Goal: Information Seeking & Learning: Learn about a topic

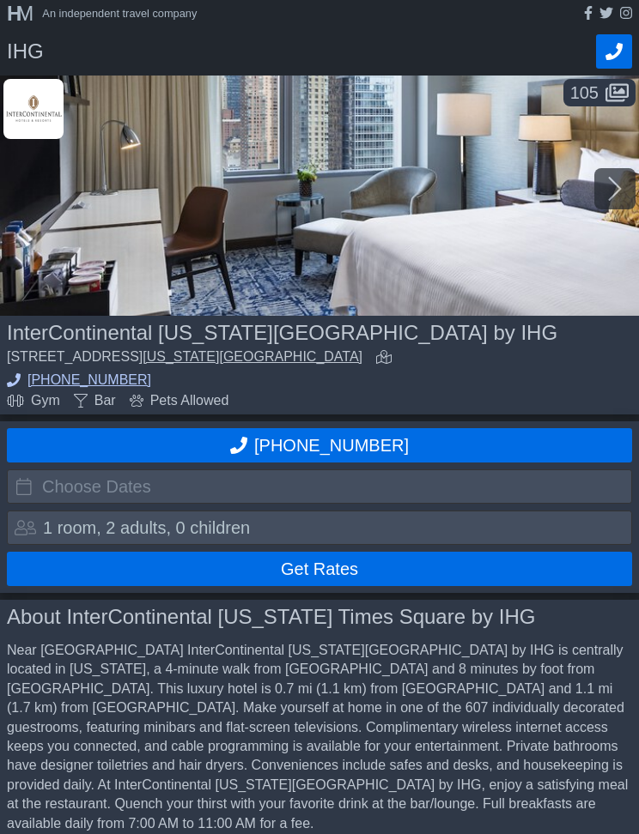
click at [614, 177] on icon at bounding box center [615, 188] width 14 height 27
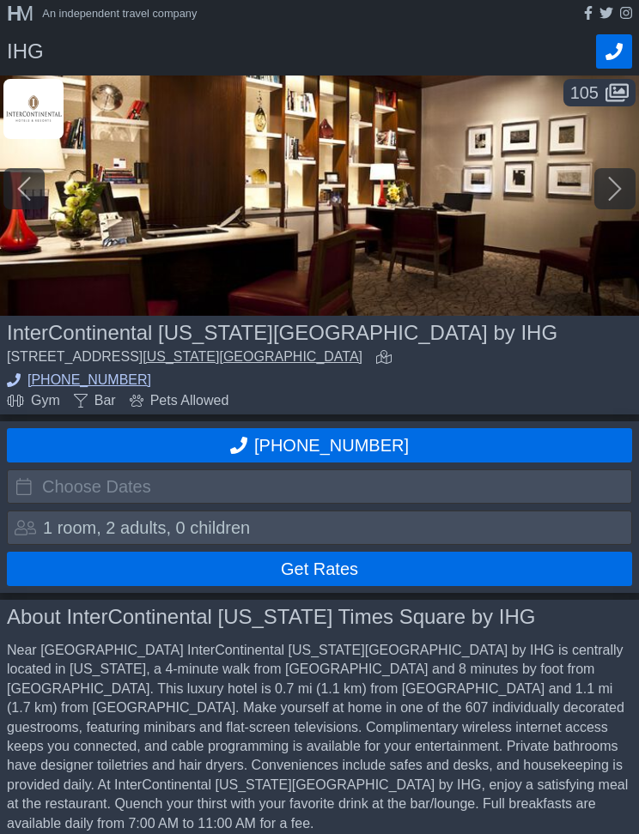
click at [605, 180] on div at bounding box center [614, 188] width 41 height 41
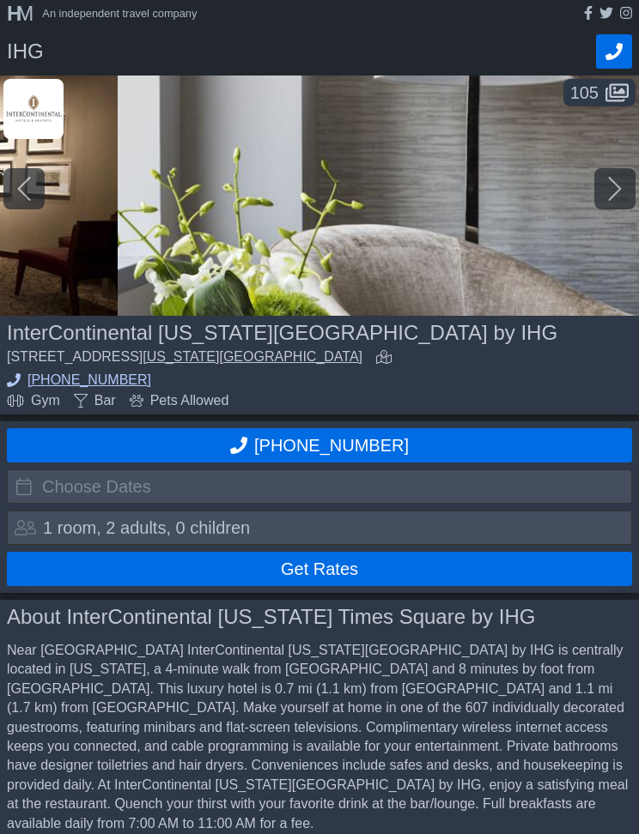
scroll to position [0, 1277]
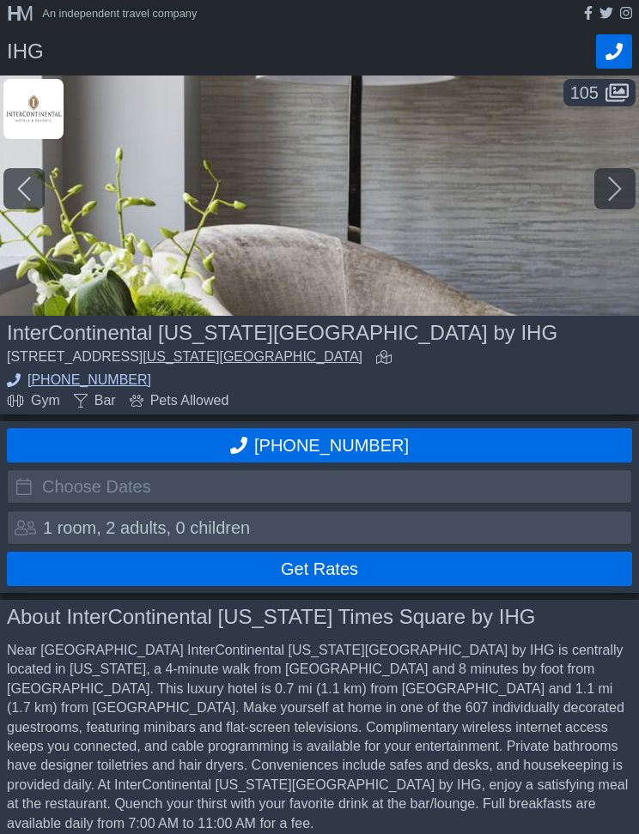
click at [609, 183] on icon at bounding box center [615, 188] width 14 height 27
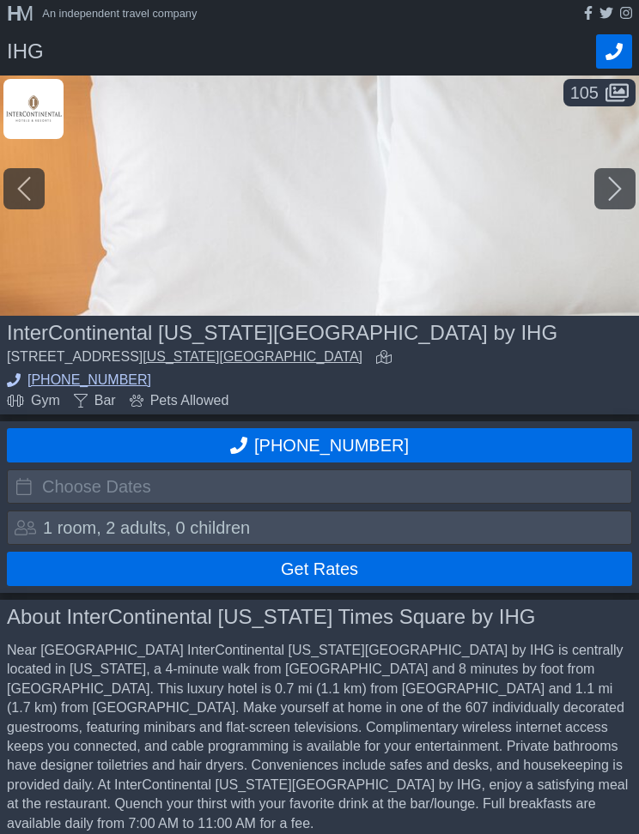
click at [622, 188] on div at bounding box center [614, 188] width 41 height 41
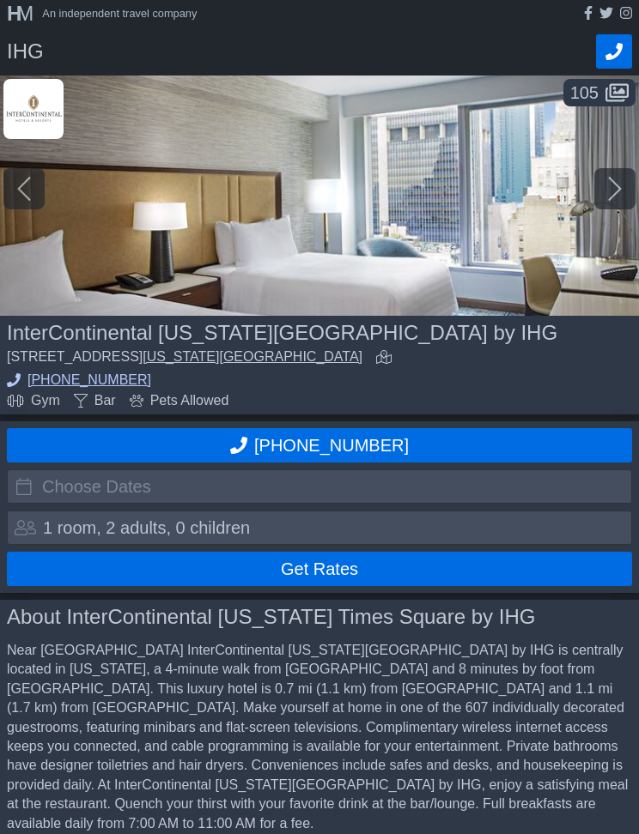
click at [624, 186] on div at bounding box center [614, 188] width 41 height 41
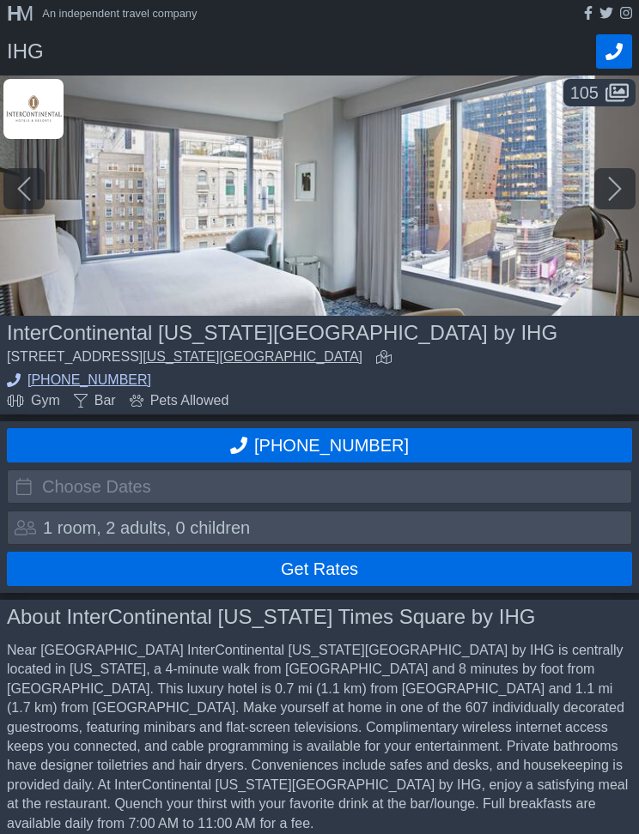
click at [622, 191] on div at bounding box center [614, 188] width 41 height 41
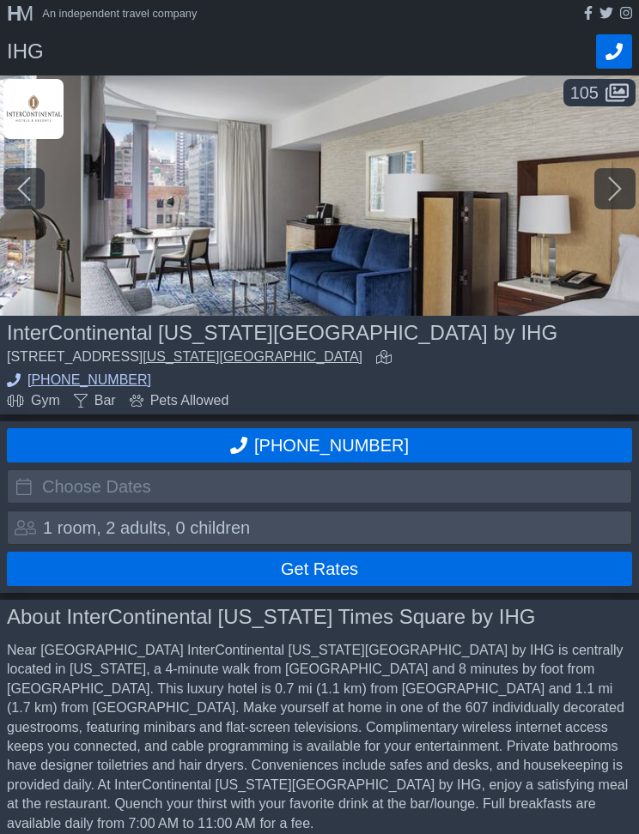
scroll to position [0, 3832]
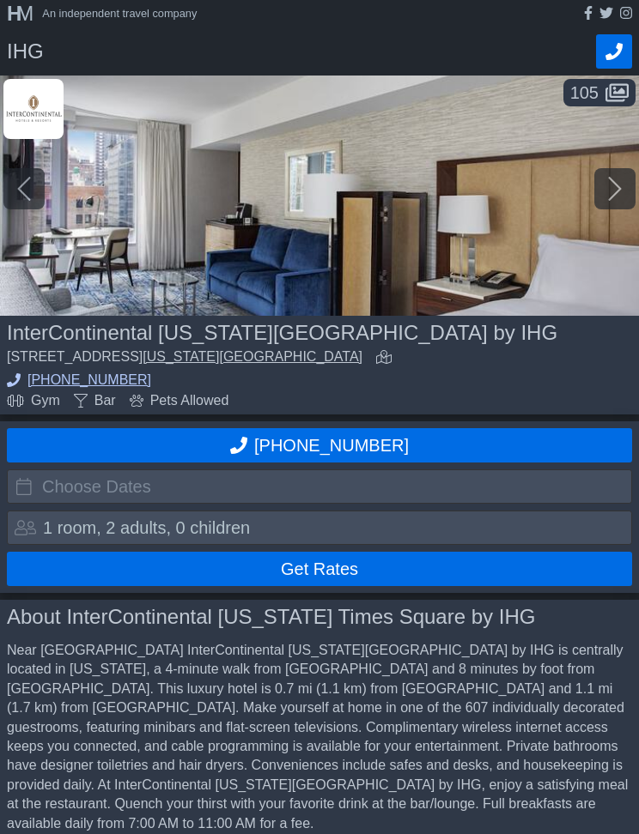
click at [609, 191] on icon at bounding box center [615, 188] width 14 height 27
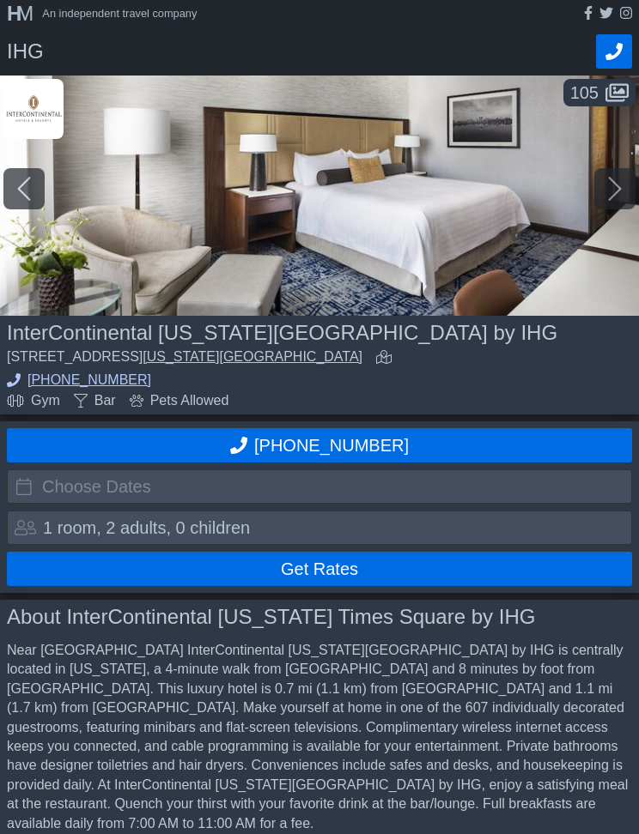
click at [628, 186] on div at bounding box center [614, 188] width 41 height 41
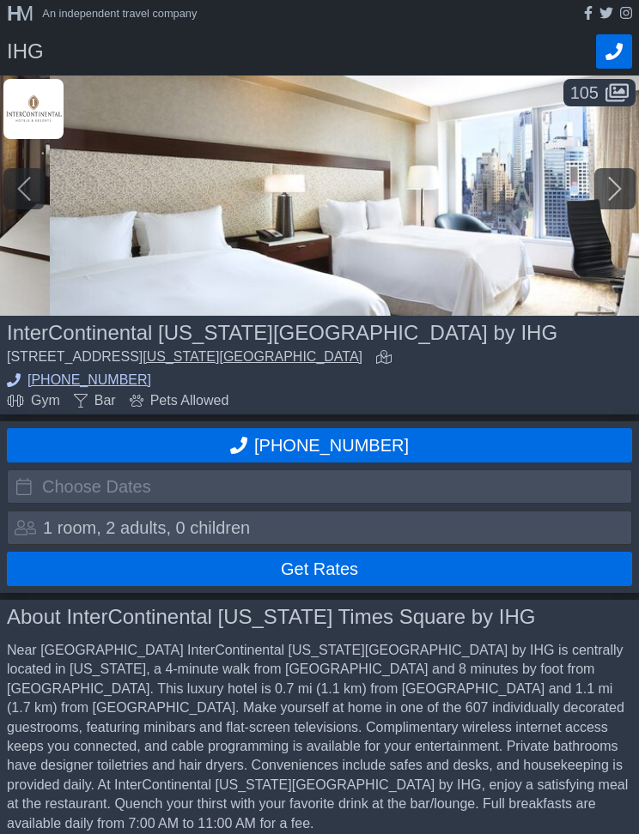
scroll to position [0, 5109]
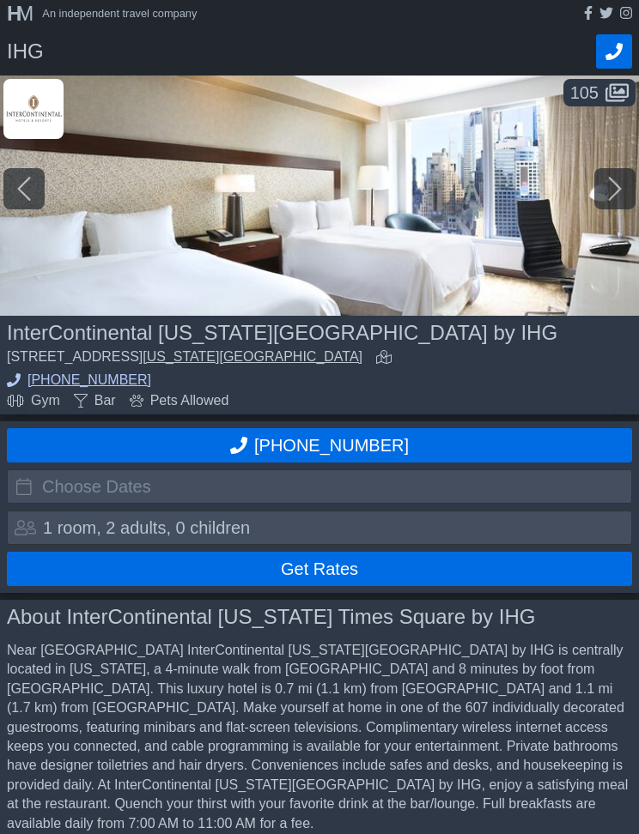
click at [621, 183] on icon at bounding box center [615, 188] width 14 height 27
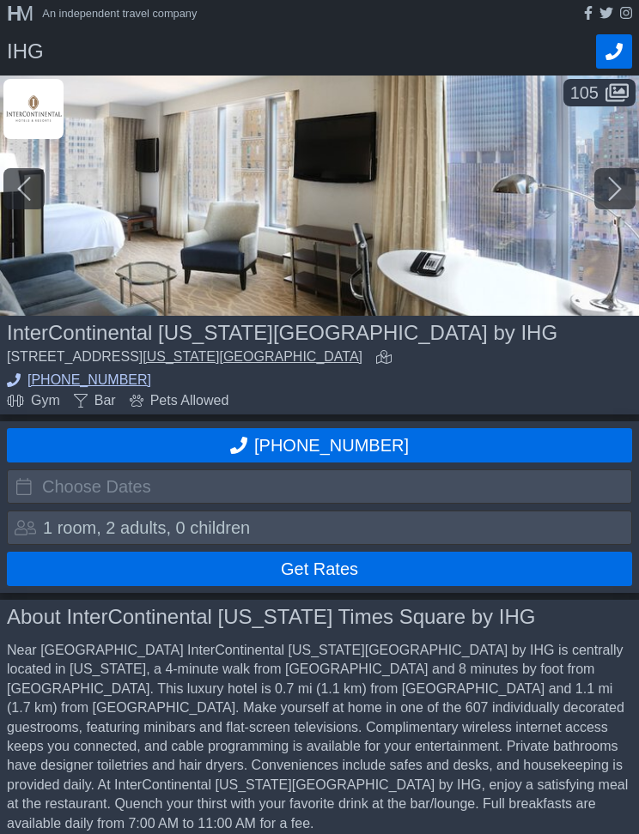
click at [621, 184] on icon at bounding box center [615, 188] width 14 height 27
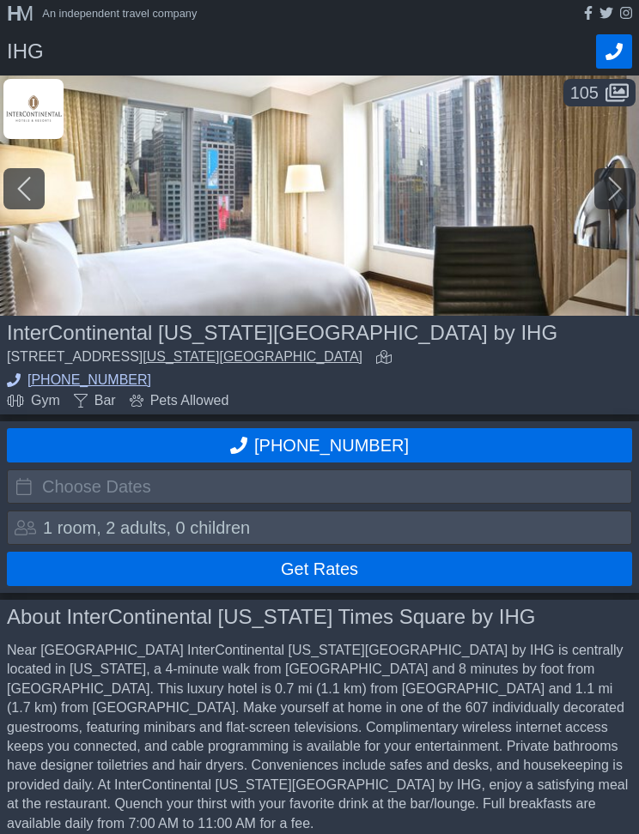
click at [625, 185] on div at bounding box center [614, 188] width 41 height 41
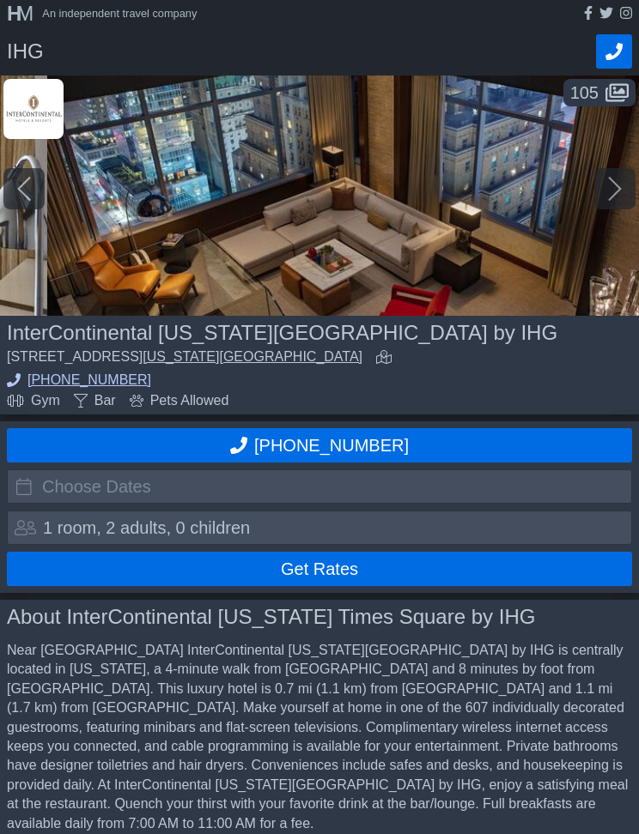
scroll to position [0, 7025]
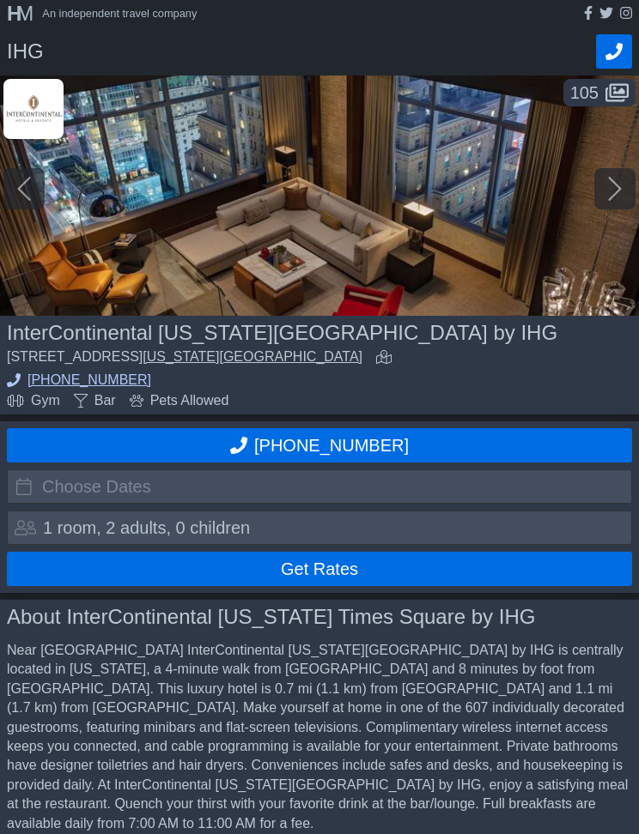
click at [625, 191] on div at bounding box center [614, 188] width 41 height 41
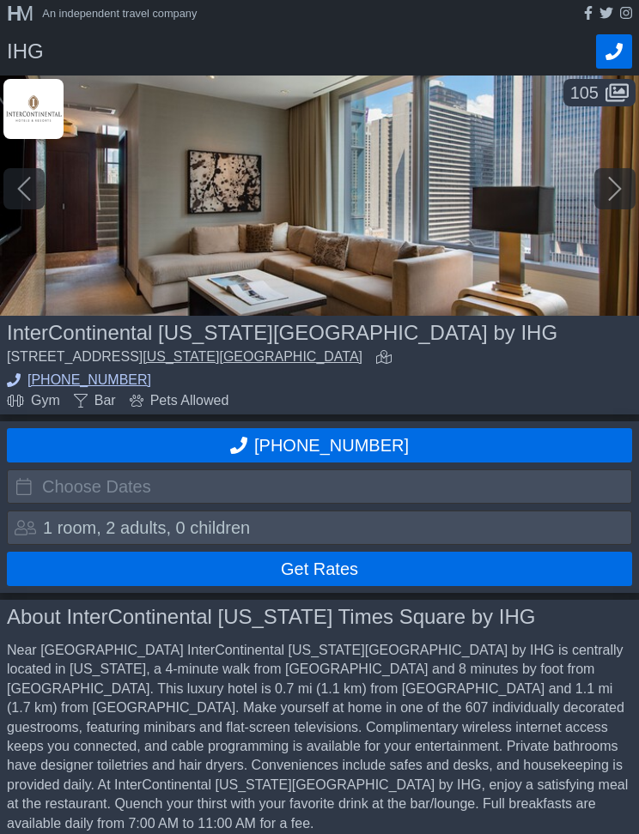
click at [627, 187] on div at bounding box center [614, 188] width 41 height 41
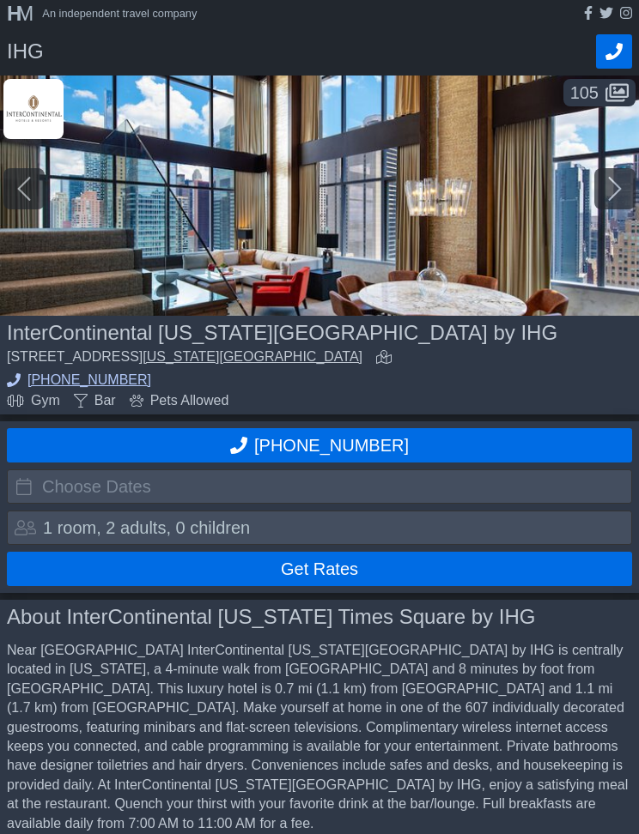
click at [627, 185] on div at bounding box center [614, 188] width 41 height 41
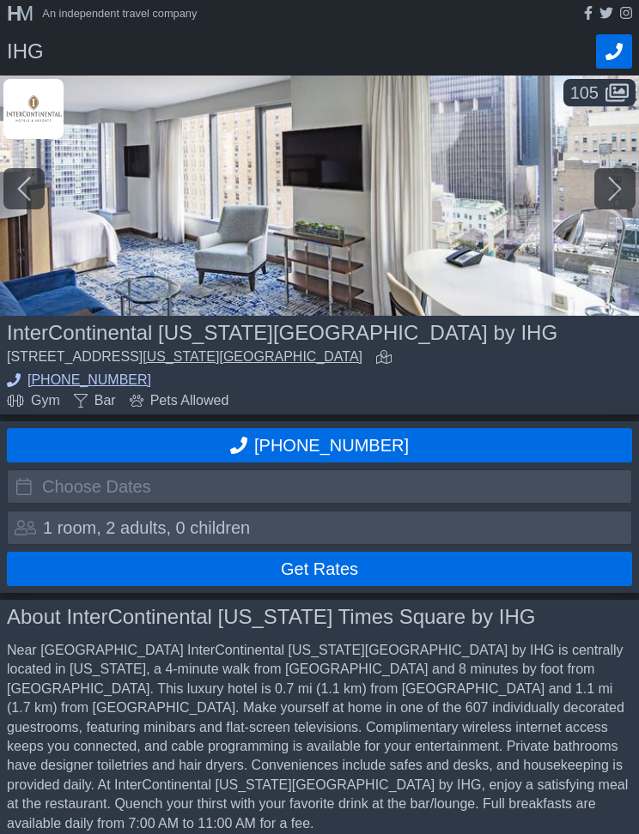
click at [625, 185] on div at bounding box center [614, 188] width 41 height 41
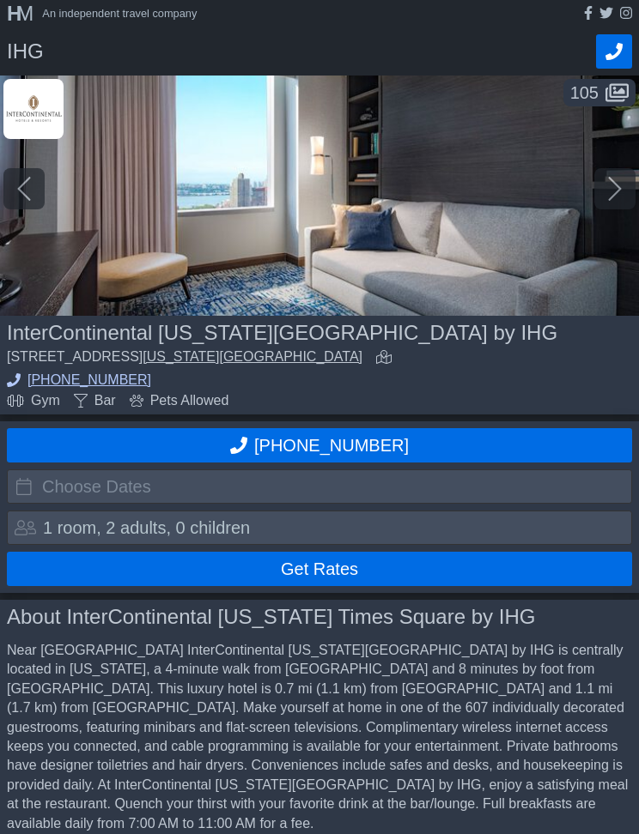
click at [628, 188] on div at bounding box center [614, 188] width 41 height 41
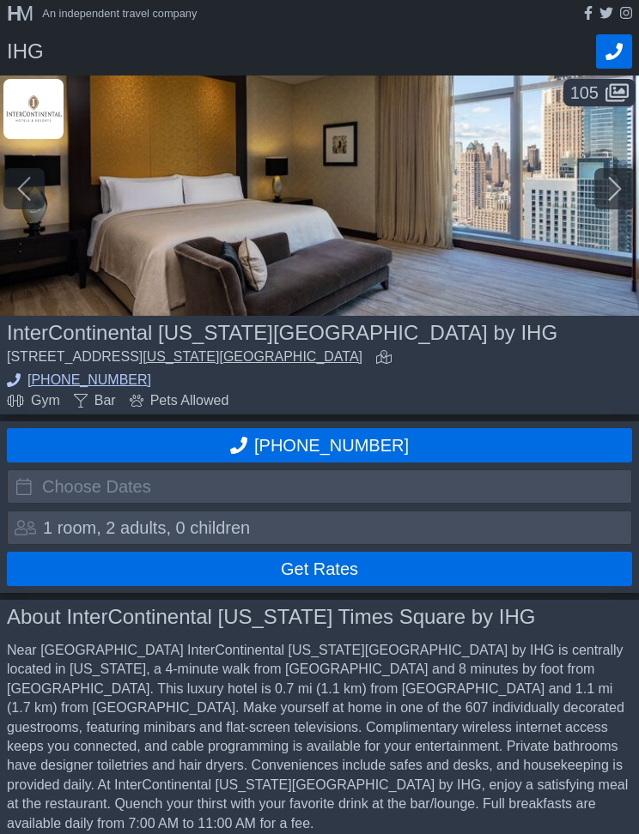
click at [625, 194] on div at bounding box center [614, 188] width 41 height 41
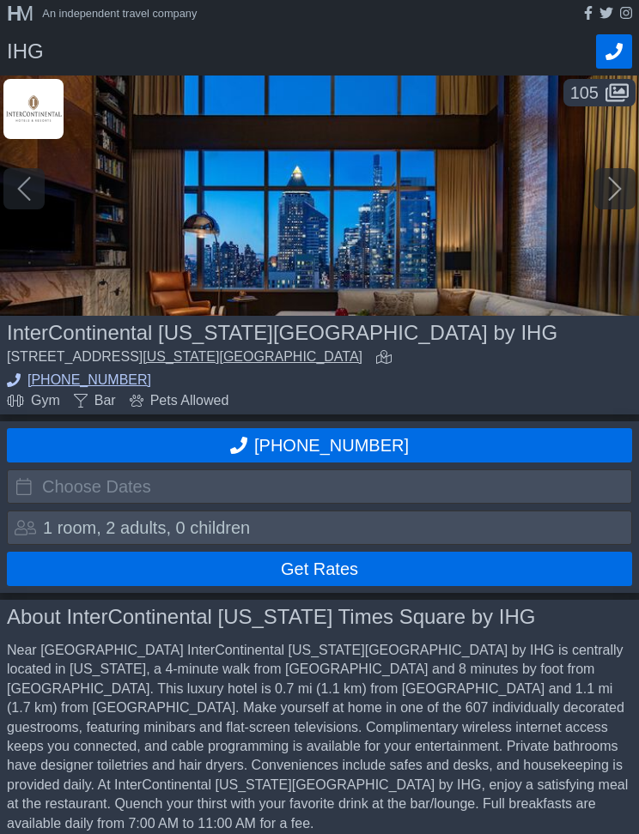
click at [626, 190] on div at bounding box center [614, 188] width 41 height 41
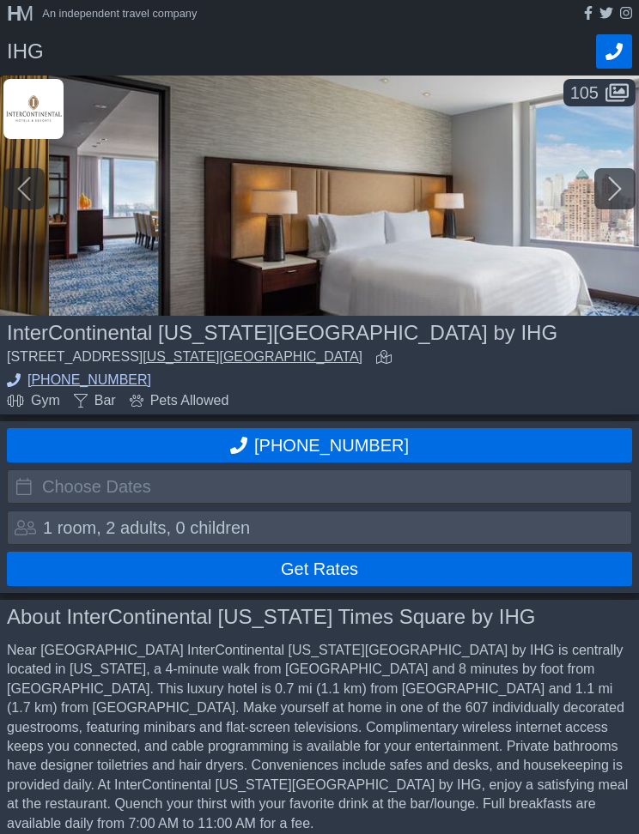
scroll to position [0, 11496]
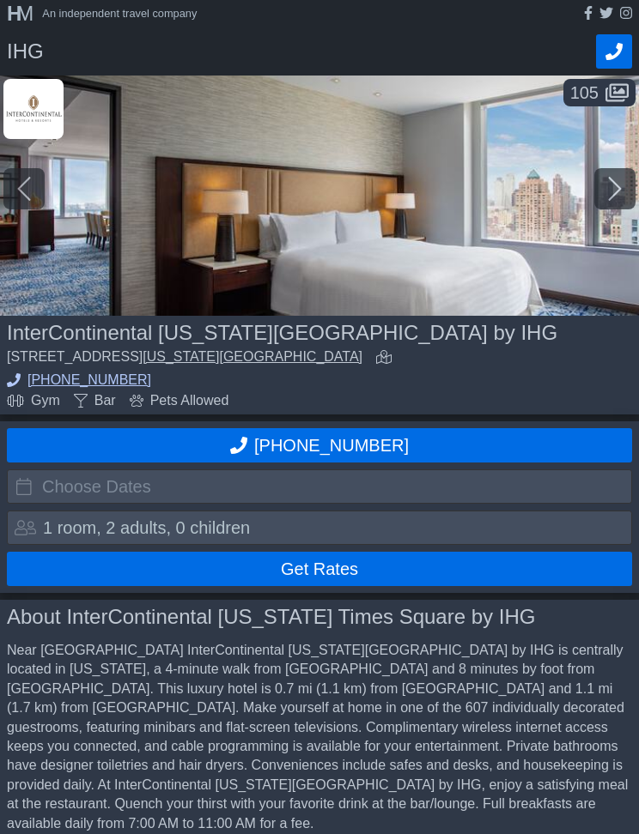
click at [628, 188] on div at bounding box center [614, 188] width 41 height 41
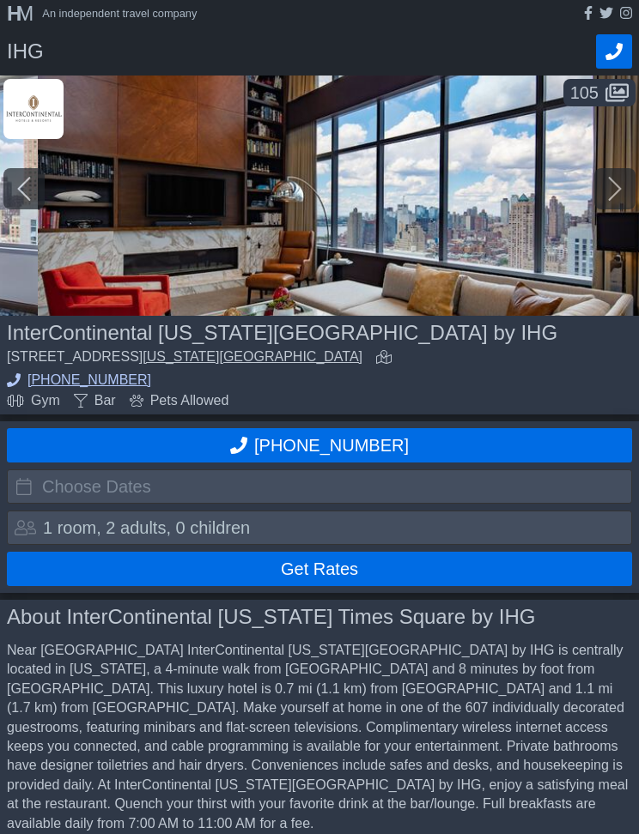
scroll to position [0, 12134]
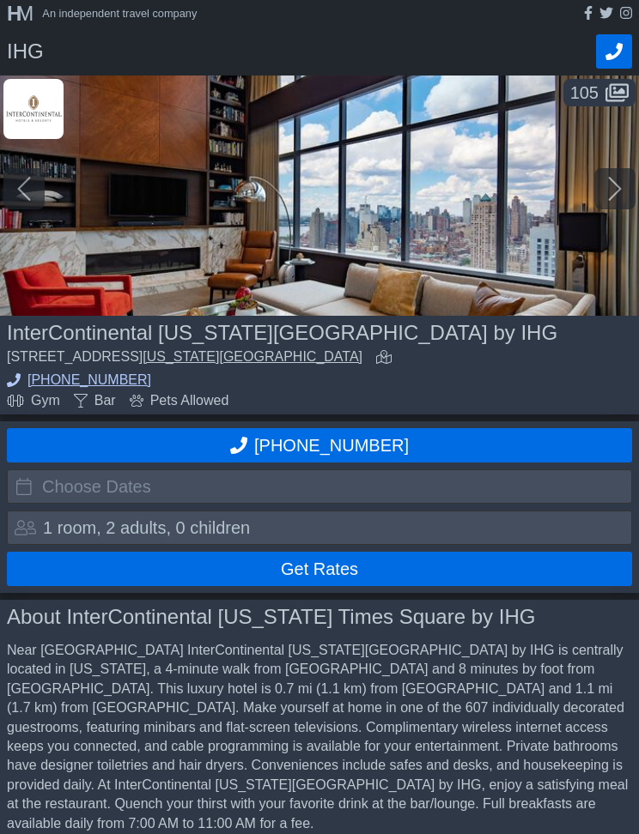
click at [622, 187] on div at bounding box center [614, 188] width 41 height 41
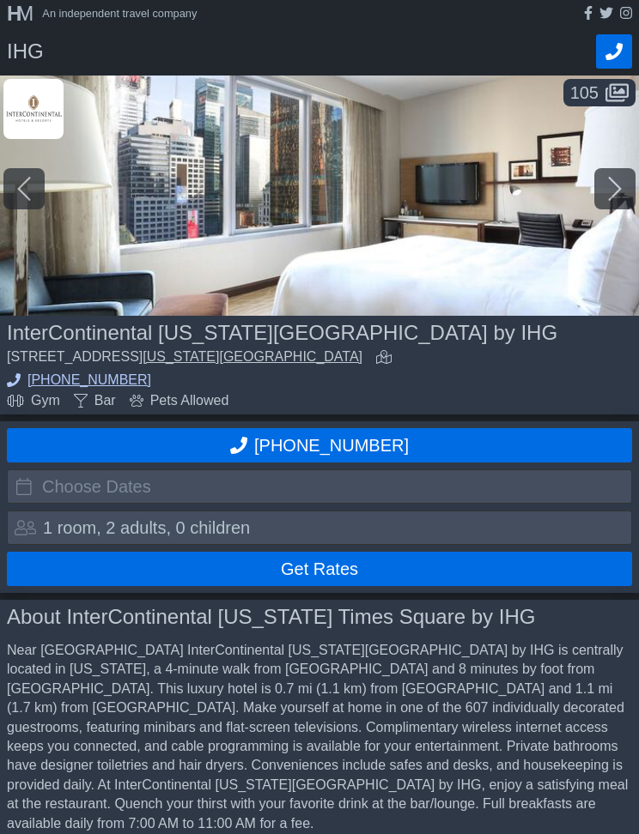
click at [624, 191] on div at bounding box center [614, 188] width 41 height 41
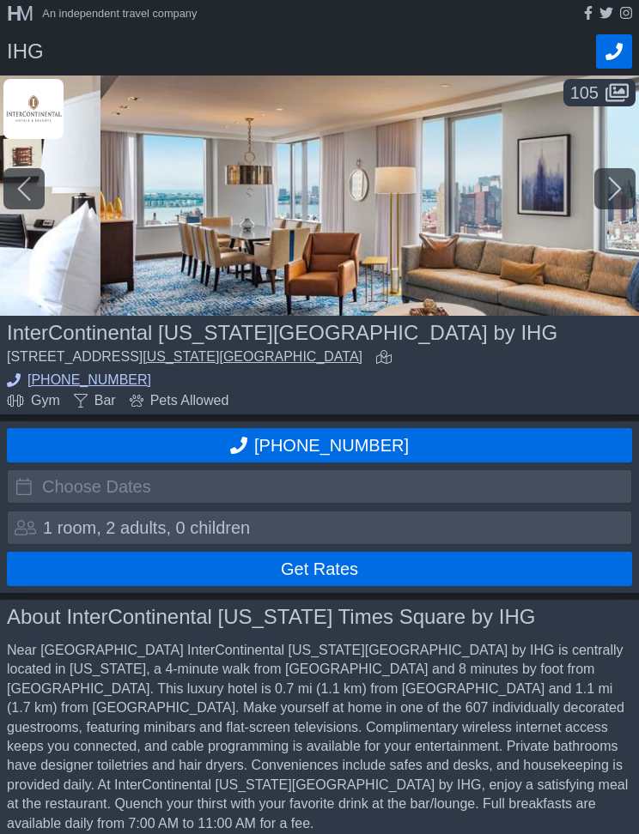
scroll to position [0, 13412]
